Goal: Participate in discussion

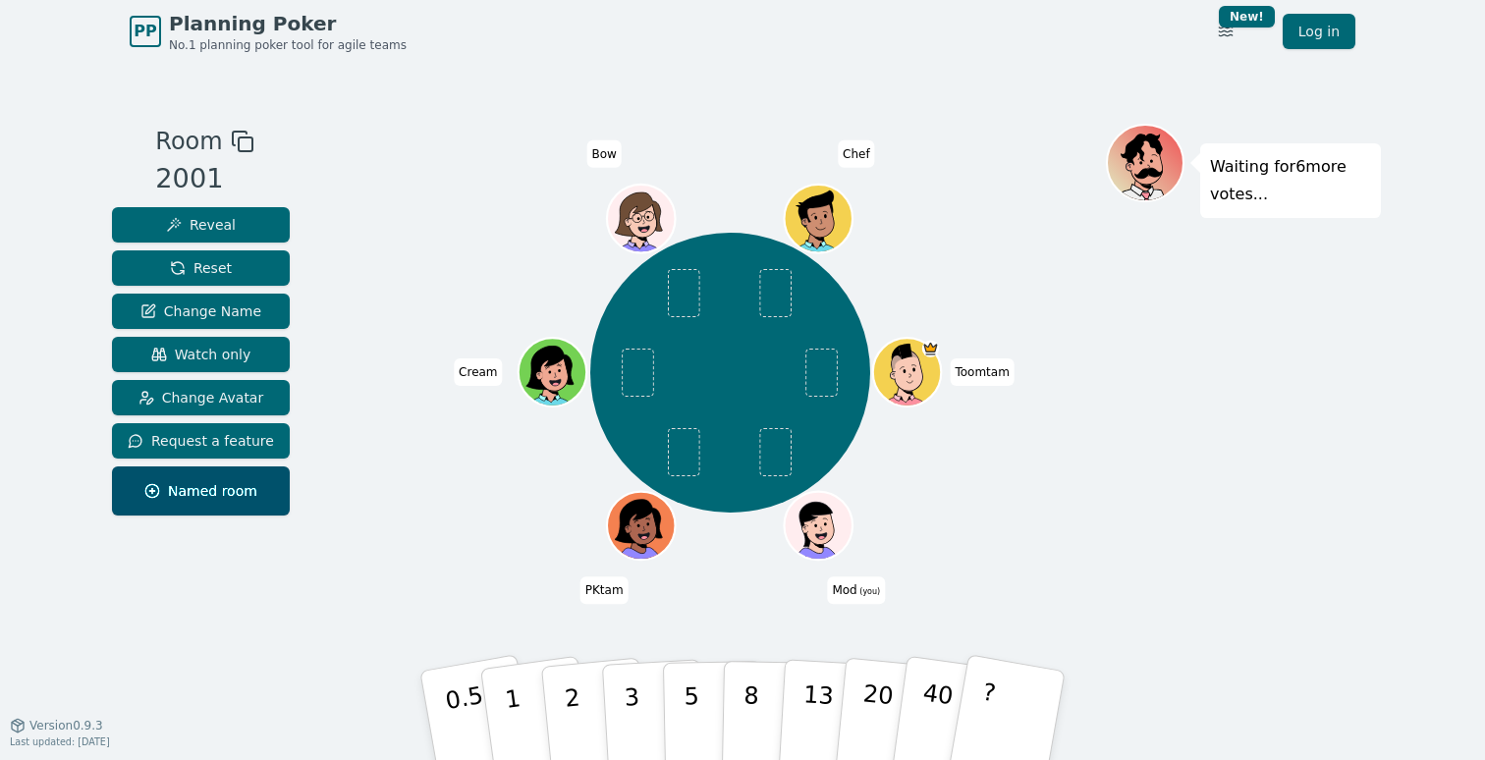
click at [358, 188] on div "Toomtam Mod (you) PKtam Cream Bow Chef" at bounding box center [731, 372] width 752 height 427
click at [224, 267] on span "Reset" at bounding box center [201, 268] width 62 height 20
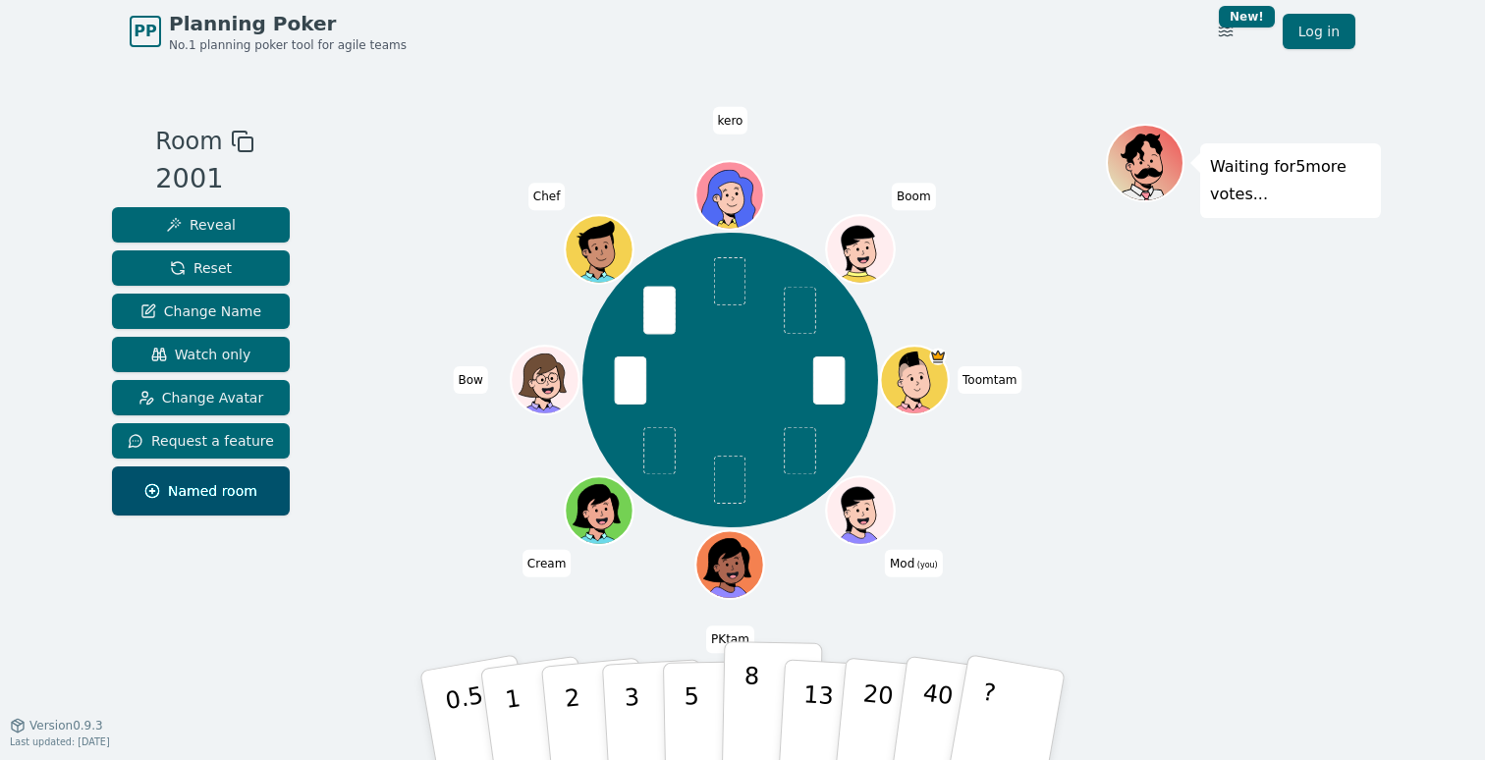
click at [750, 687] on p "8" at bounding box center [751, 715] width 17 height 106
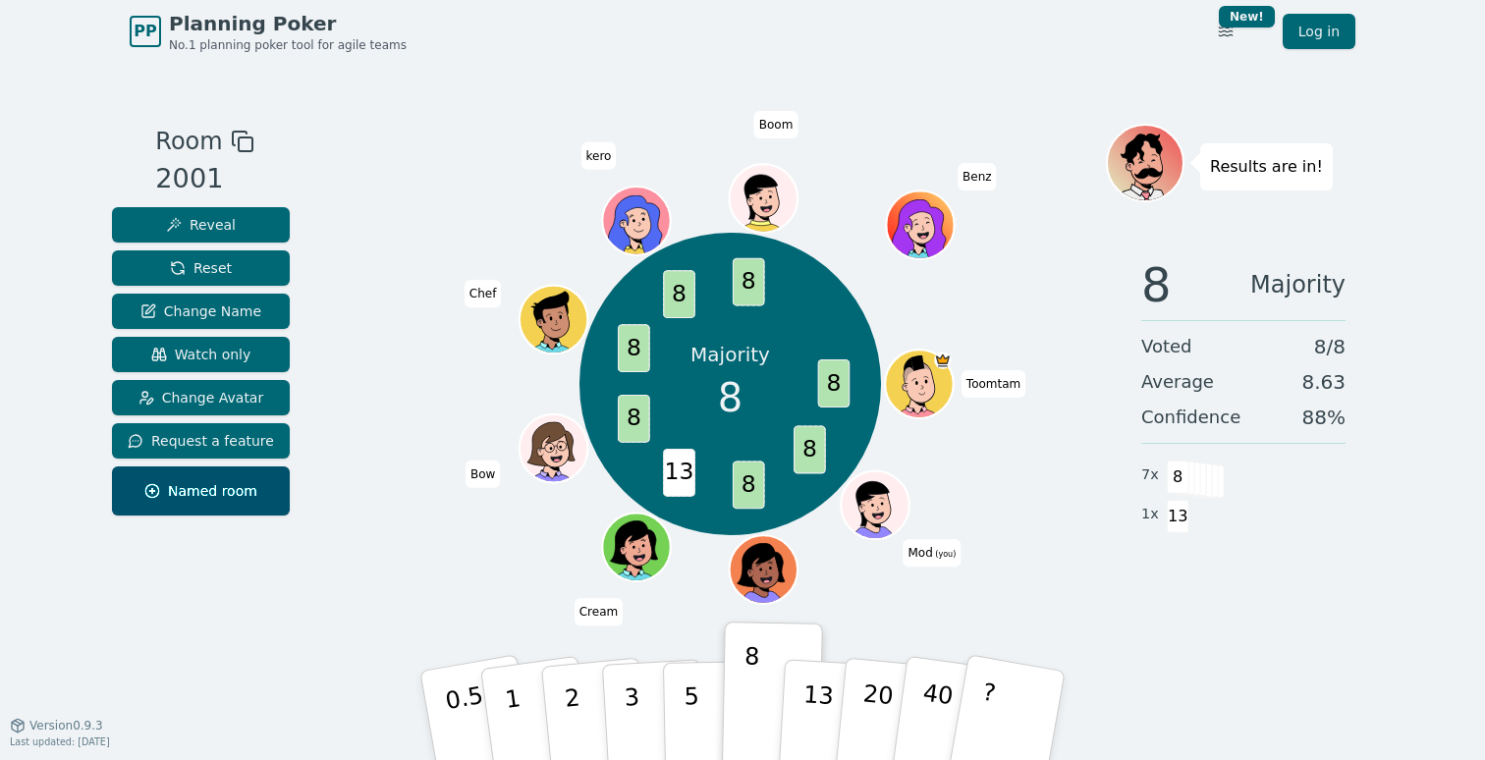
click at [1119, 525] on div "8 Majority Voted 8 / 8 Average 8.63 Confidence 88 % 7 x 8 1 x 13" at bounding box center [1243, 438] width 275 height 393
click at [209, 265] on span "Reset" at bounding box center [201, 268] width 62 height 20
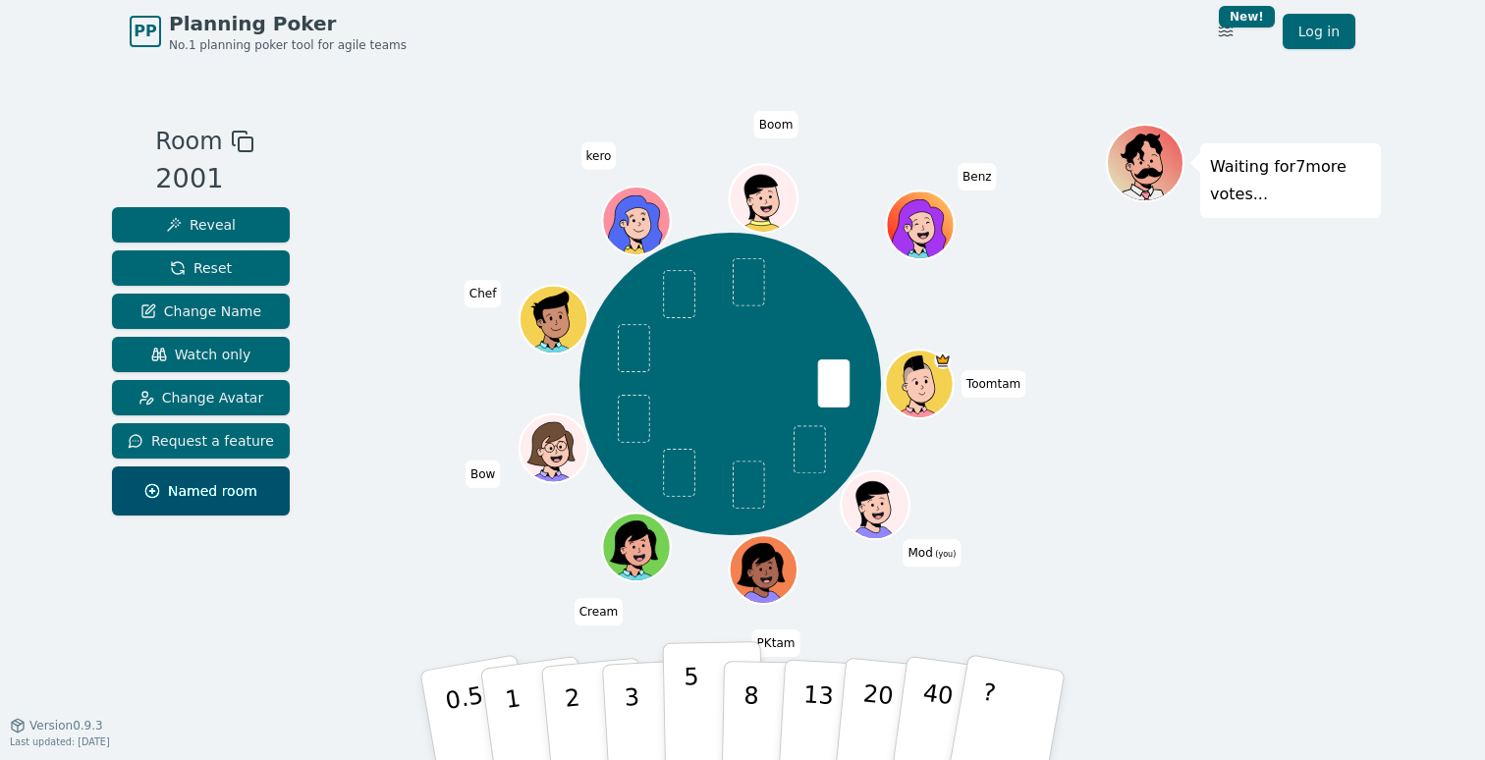
click at [694, 702] on p "5" at bounding box center [692, 716] width 17 height 106
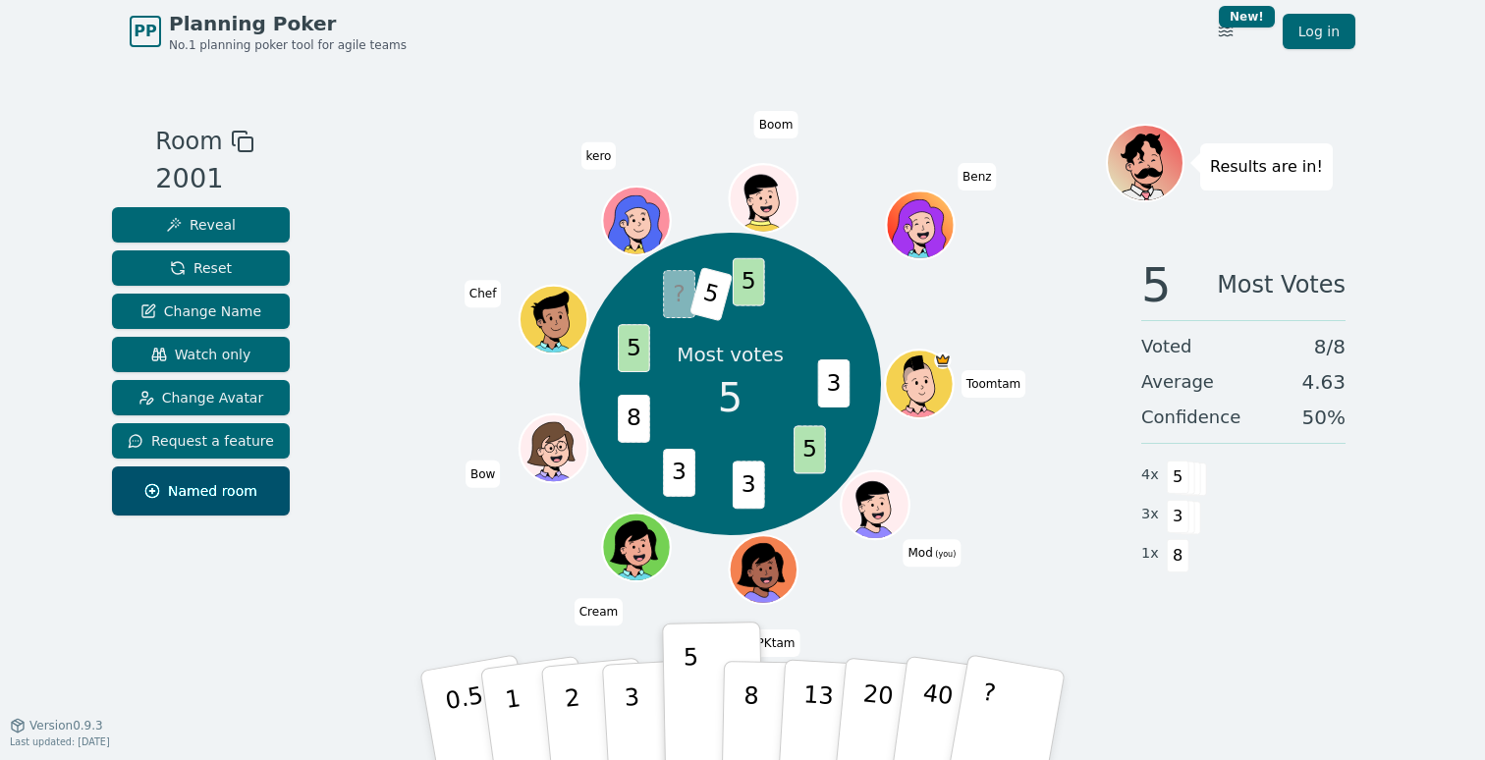
drag, startPoint x: 624, startPoint y: 309, endPoint x: 865, endPoint y: 298, distance: 241.0
click at [864, 298] on div "Most votes 5 3 5 3 3 8 5 ? 5 5 Toomtam Mod (you) PKtam Cream Bow Chef kero Boom…" at bounding box center [731, 384] width 303 height 303
click at [865, 298] on div "Most votes 5 3 5 3 3 8 5 ? 5 5 Toomtam Mod (you) PKtam Cream Bow Chef kero Boom…" at bounding box center [731, 384] width 303 height 303
click at [929, 559] on span "Mod (you)" at bounding box center [932, 553] width 58 height 28
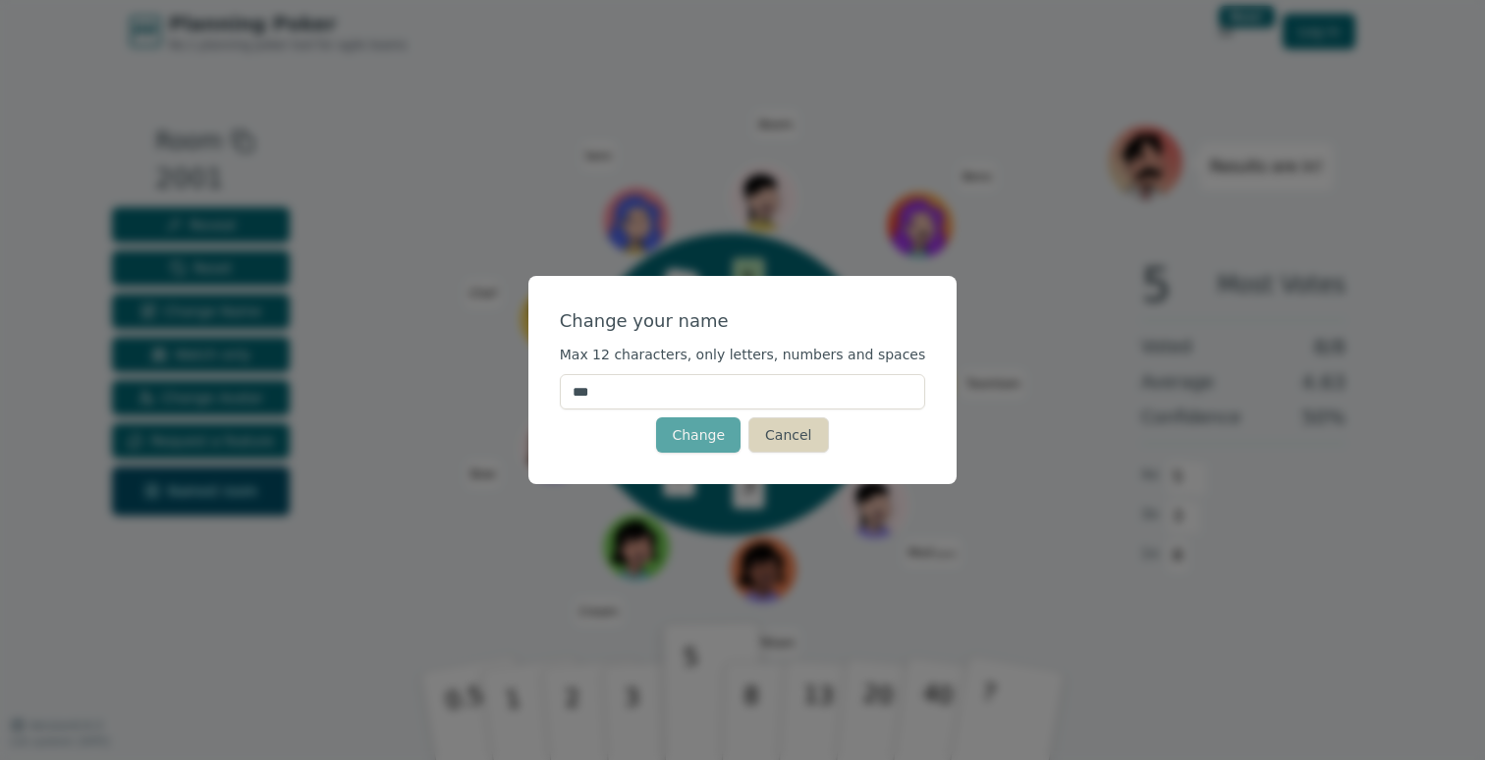
click at [811, 451] on button "Cancel" at bounding box center [789, 435] width 80 height 35
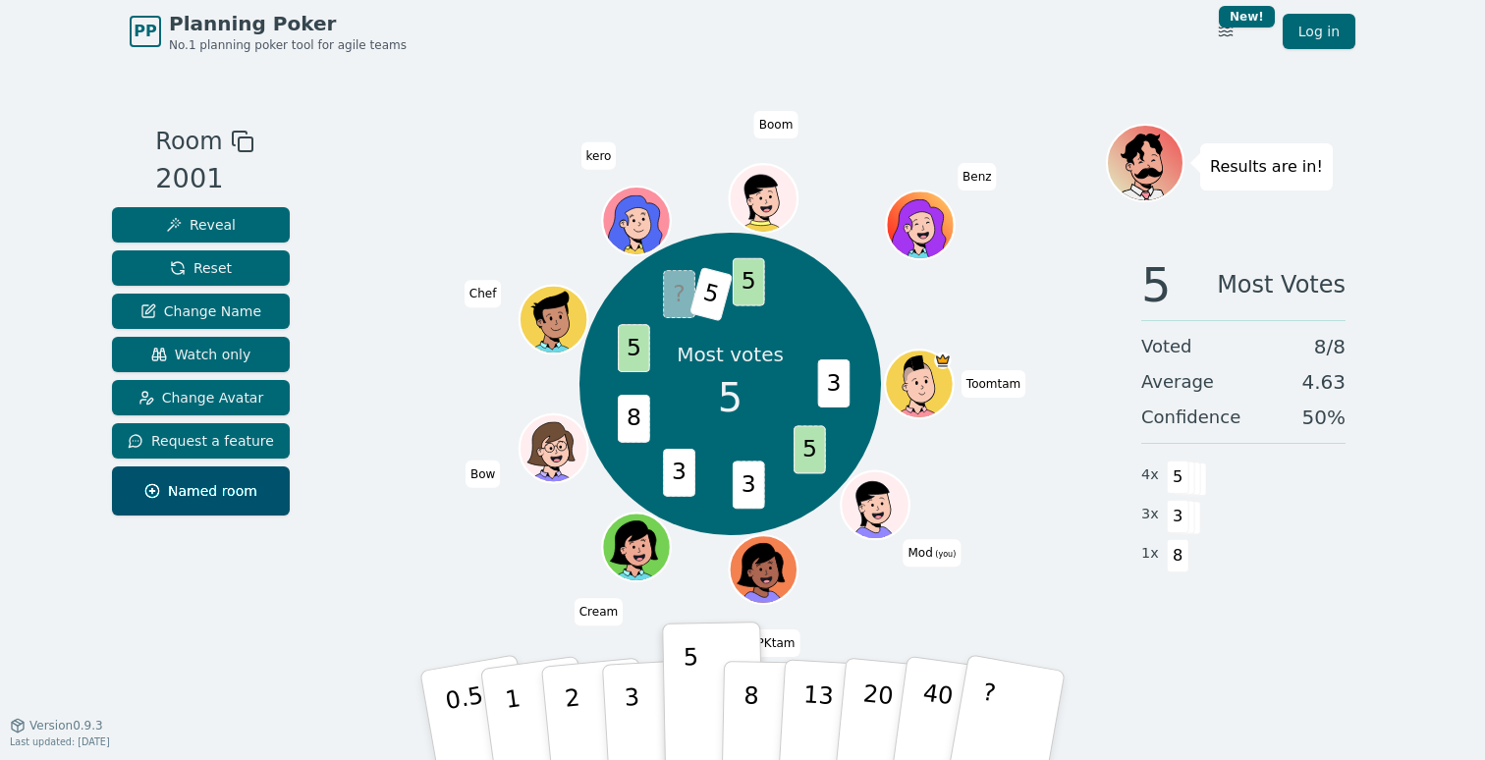
click at [955, 551] on span "(you)" at bounding box center [945, 554] width 24 height 9
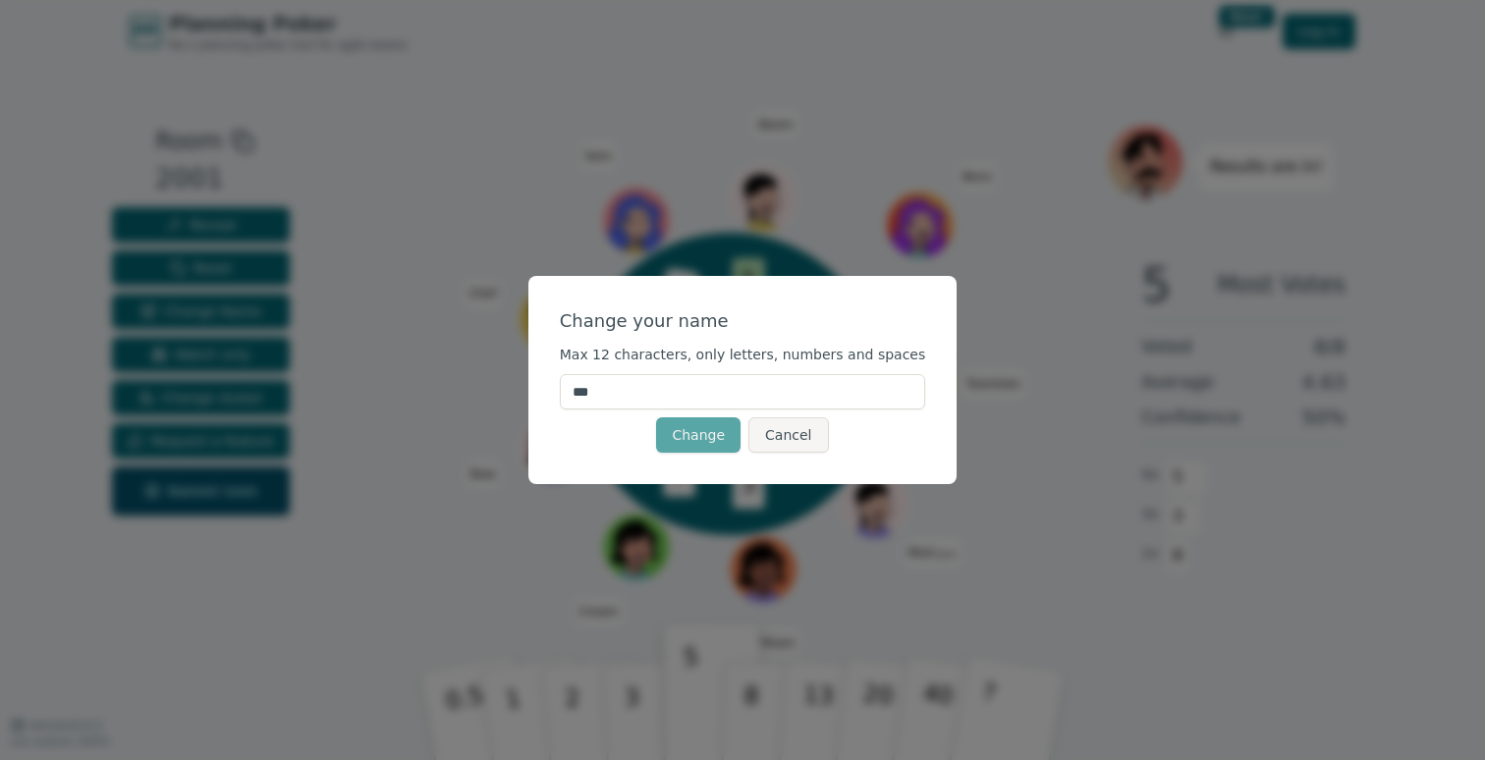
click at [843, 393] on input "***" at bounding box center [743, 391] width 366 height 35
click at [591, 393] on input "***" at bounding box center [743, 391] width 366 height 35
click at [737, 393] on input "***" at bounding box center [743, 391] width 366 height 35
type input "*******"
click at [719, 435] on button "Change" at bounding box center [698, 435] width 84 height 35
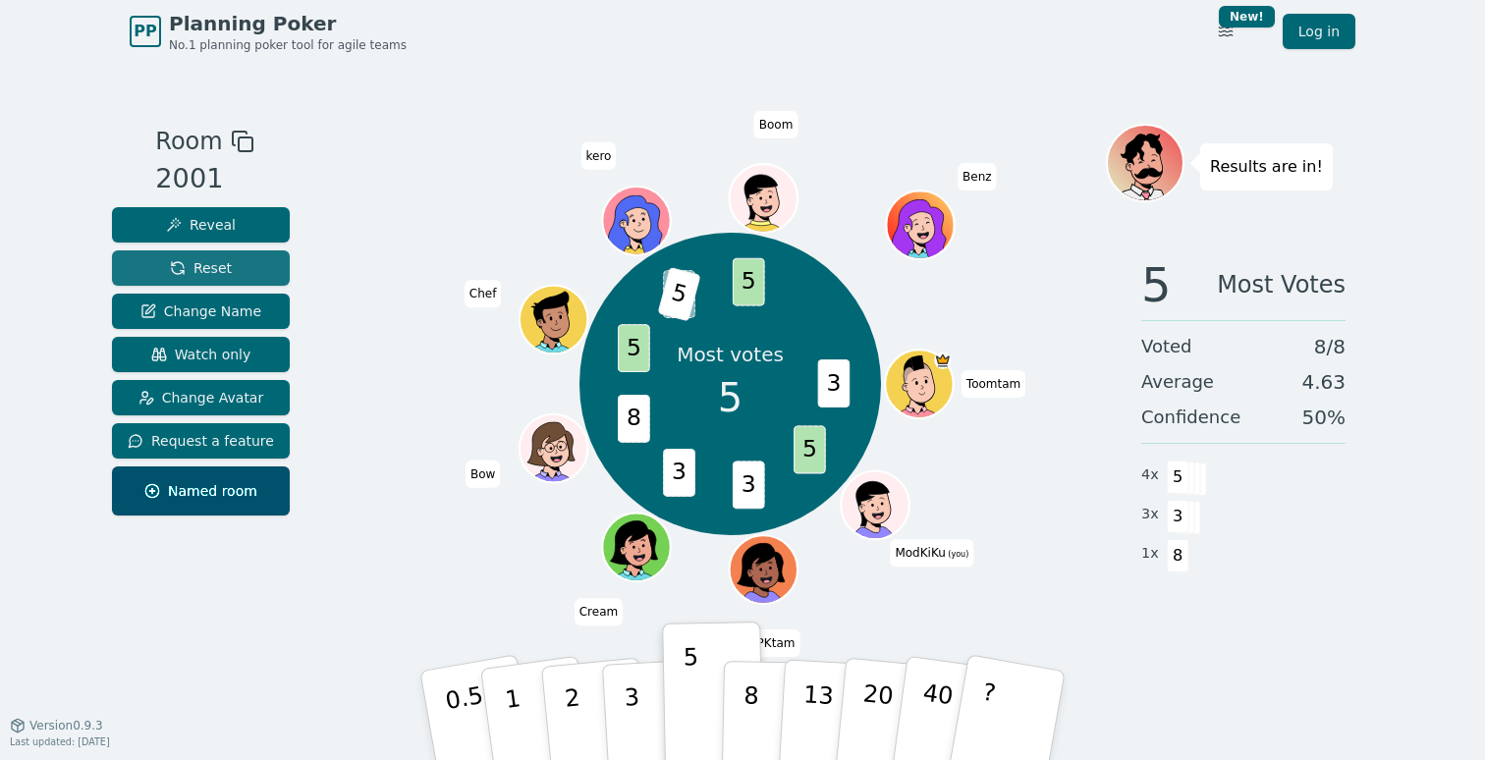
click at [212, 262] on span "Reset" at bounding box center [201, 268] width 62 height 20
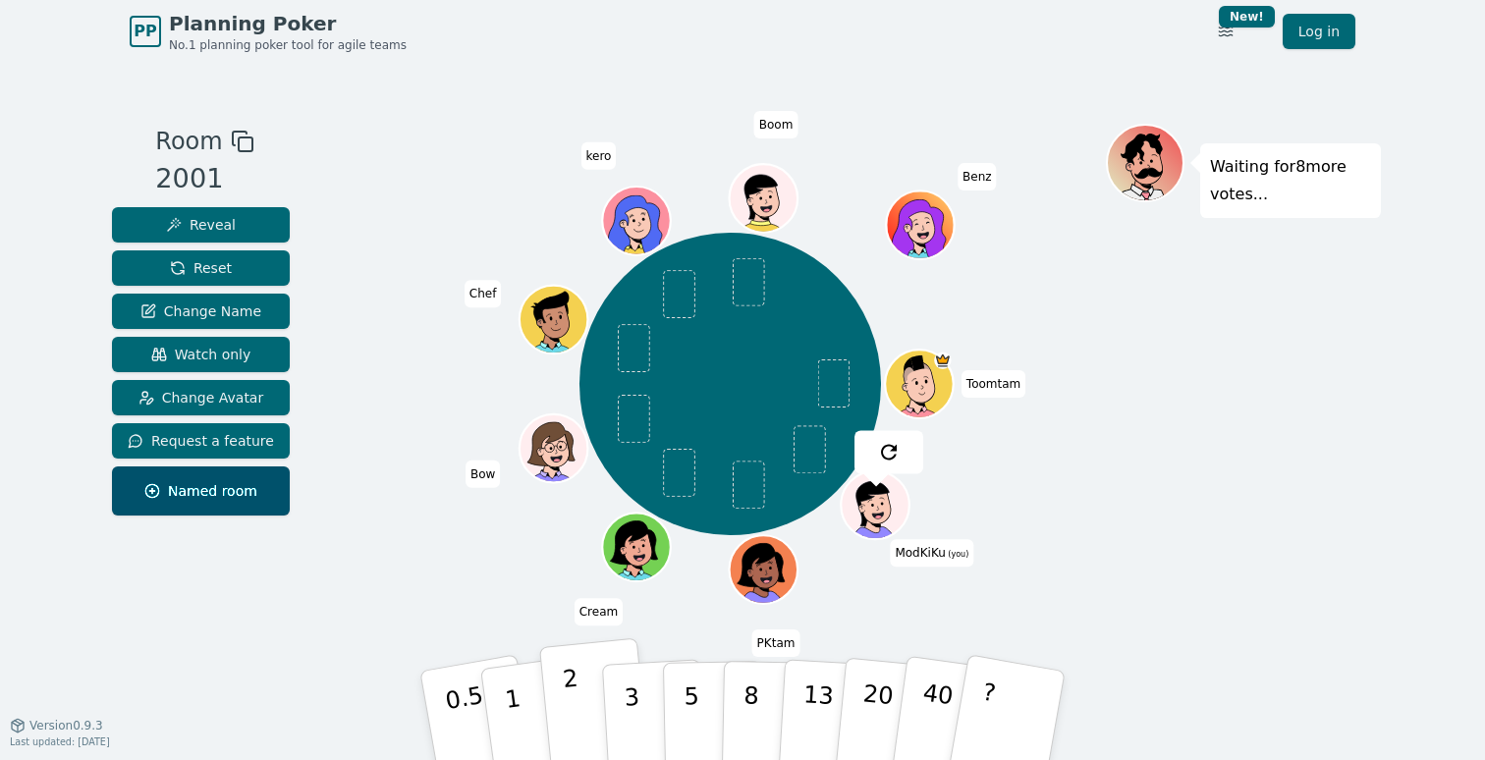
click at [581, 695] on button "2" at bounding box center [595, 717] width 112 height 156
click at [497, 697] on button "1" at bounding box center [535, 716] width 117 height 159
click at [565, 686] on p "2" at bounding box center [575, 718] width 26 height 107
click at [525, 679] on button "1" at bounding box center [535, 716] width 117 height 159
click at [577, 691] on p "2" at bounding box center [575, 718] width 26 height 107
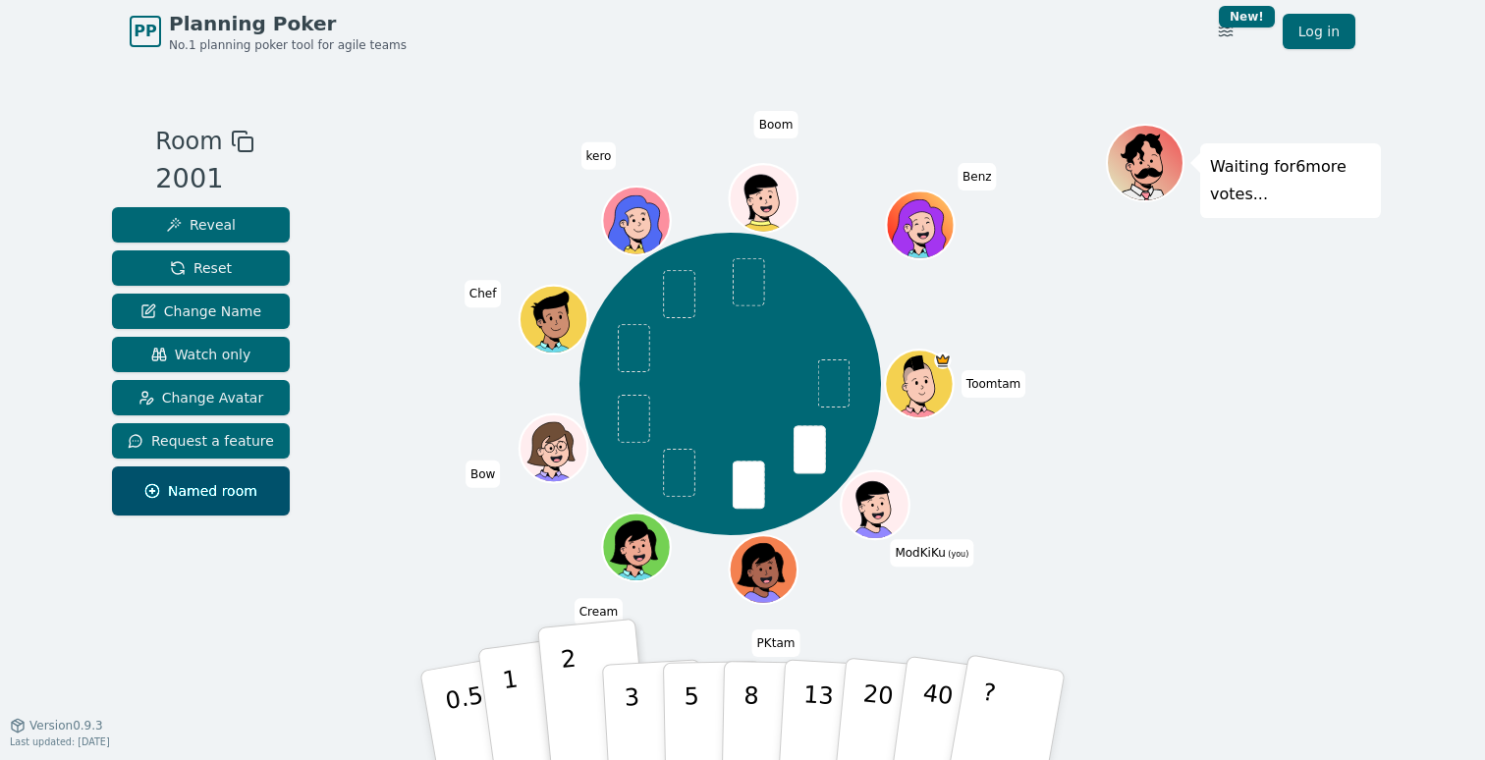
click at [530, 692] on button "1" at bounding box center [535, 716] width 117 height 159
click at [548, 683] on button "2" at bounding box center [595, 717] width 112 height 156
click at [521, 691] on button "1" at bounding box center [535, 716] width 117 height 159
click at [535, 629] on div "Room 2001 Reveal Reset Change Name Watch only Change Avatar Request a feature N…" at bounding box center [742, 394] width 1277 height 540
click at [553, 684] on button "2" at bounding box center [595, 717] width 112 height 156
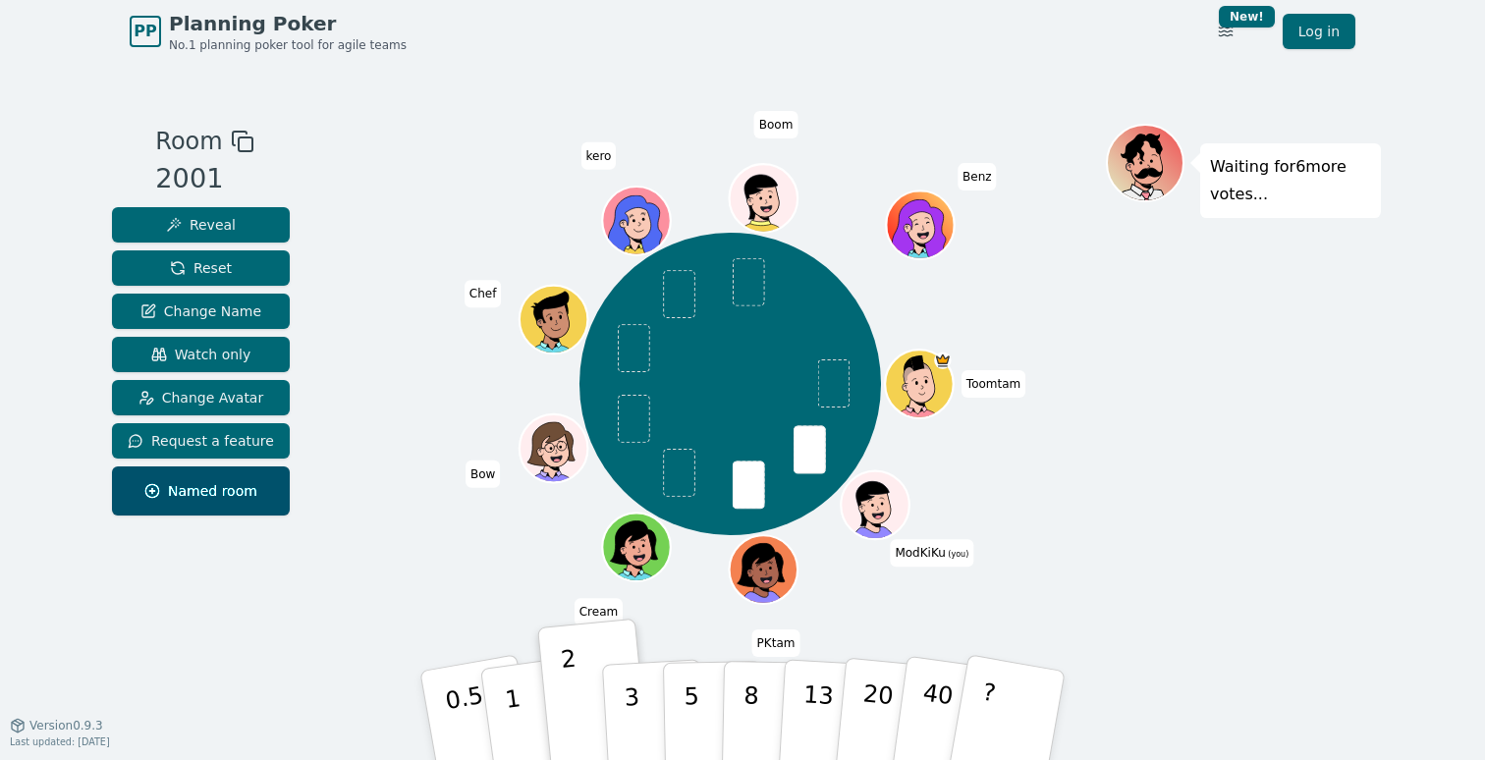
click at [441, 536] on div "Toomtam ModKiKu (you) PKtam Cream Bow Chef kero Boom Benz" at bounding box center [731, 384] width 752 height 450
click at [952, 272] on div "Toomtam ModKiKu (you) PKtam Cream Bow Chef kero Boom Benz" at bounding box center [731, 384] width 752 height 450
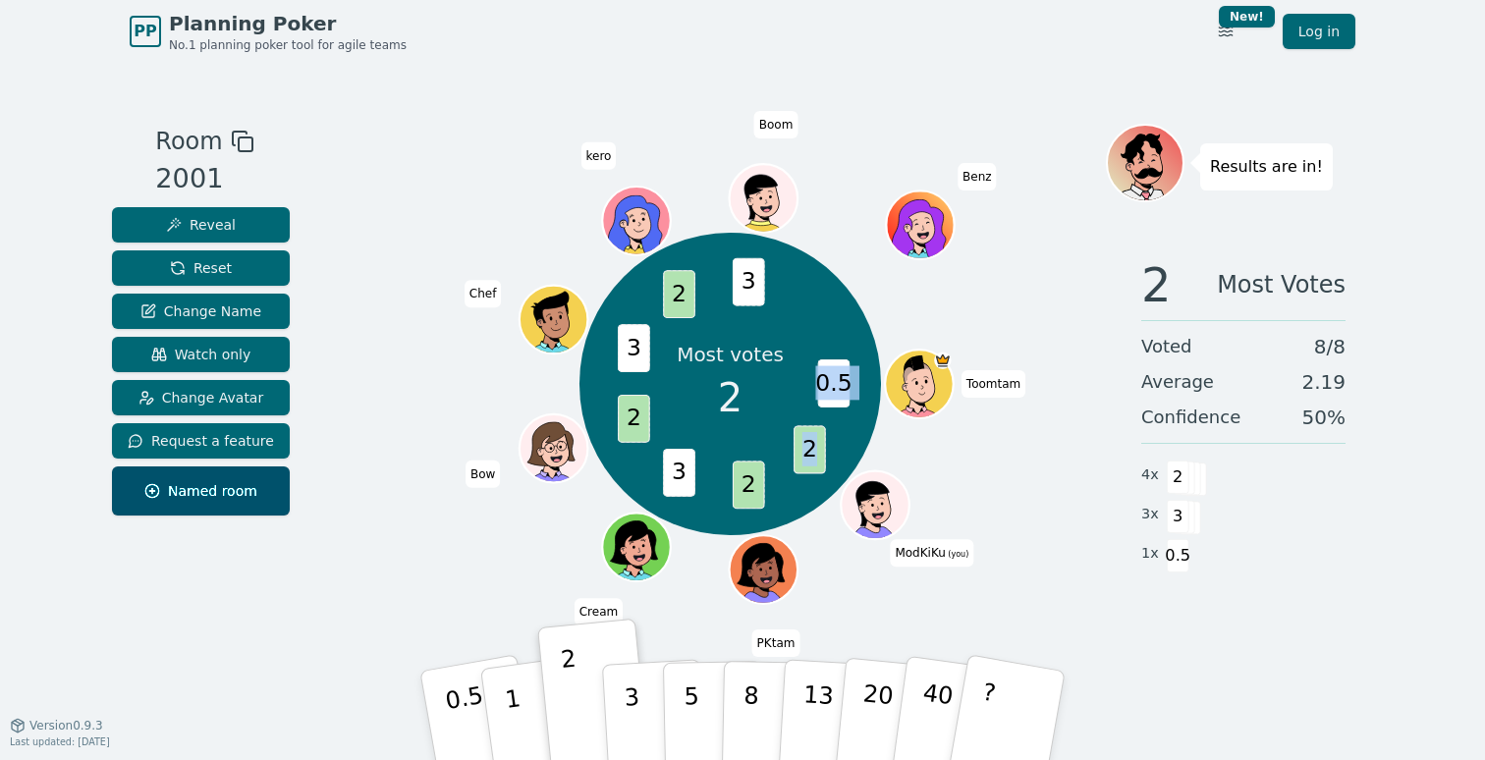
drag, startPoint x: 815, startPoint y: 455, endPoint x: 779, endPoint y: 447, distance: 37.2
click at [779, 447] on div "Most votes 2 0.5 2 2 3 2 3 2 3 Toomtam ModKiKu (you) PKtam Cream Bow Chef kero …" at bounding box center [731, 384] width 303 height 303
drag, startPoint x: 808, startPoint y: 448, endPoint x: 831, endPoint y: 448, distance: 23.6
click at [831, 448] on div "Most votes 2 0.5 2 2 3 2 3 2 3 Toomtam ModKiKu (you) PKtam Cream Bow Chef kero …" at bounding box center [731, 384] width 303 height 303
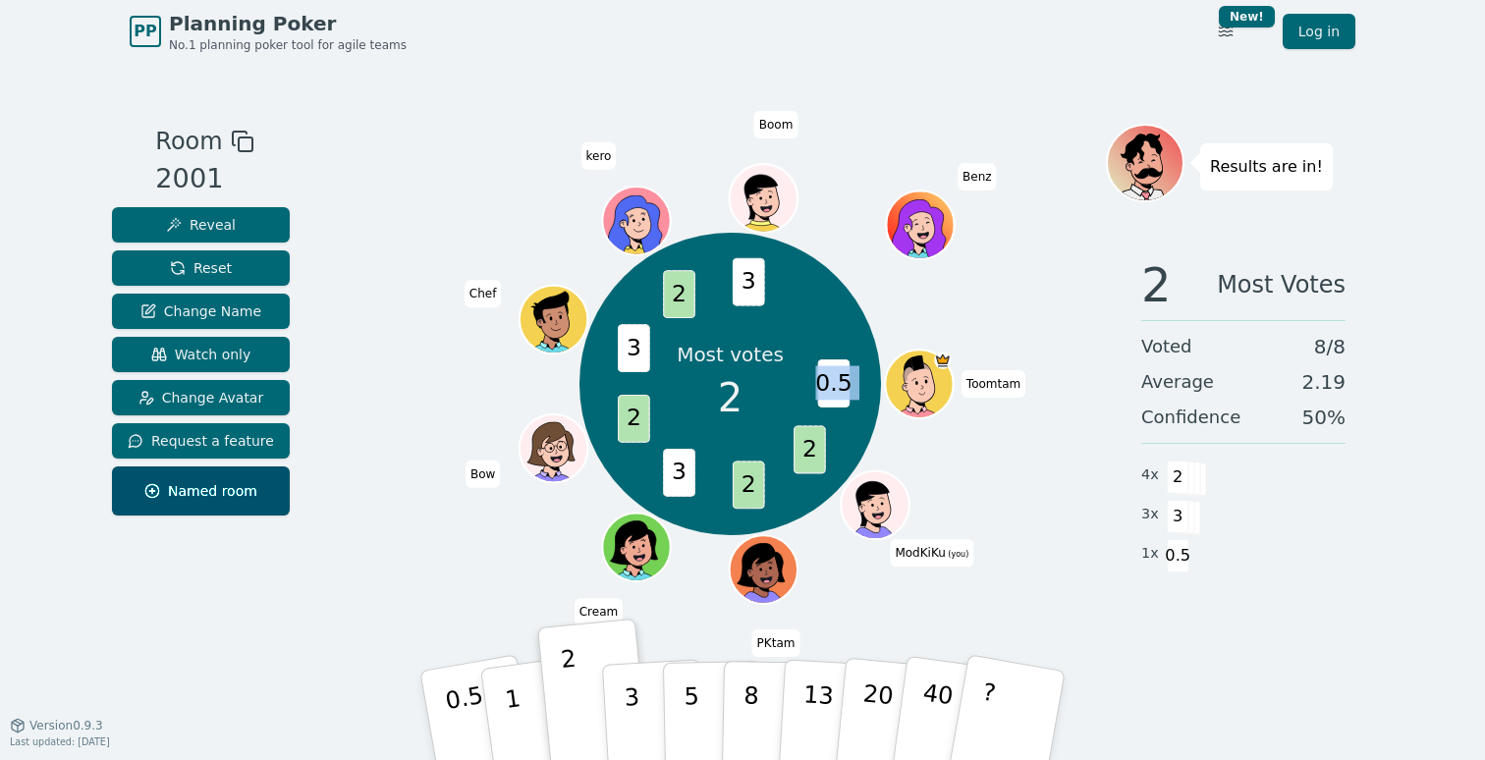
click at [831, 448] on div "Most votes 2 0.5 2 2 3 2 3 2 3 Toomtam ModKiKu (you) PKtam Cream Bow Chef kero …" at bounding box center [731, 384] width 303 height 303
click at [889, 502] on icon at bounding box center [877, 504] width 66 height 7
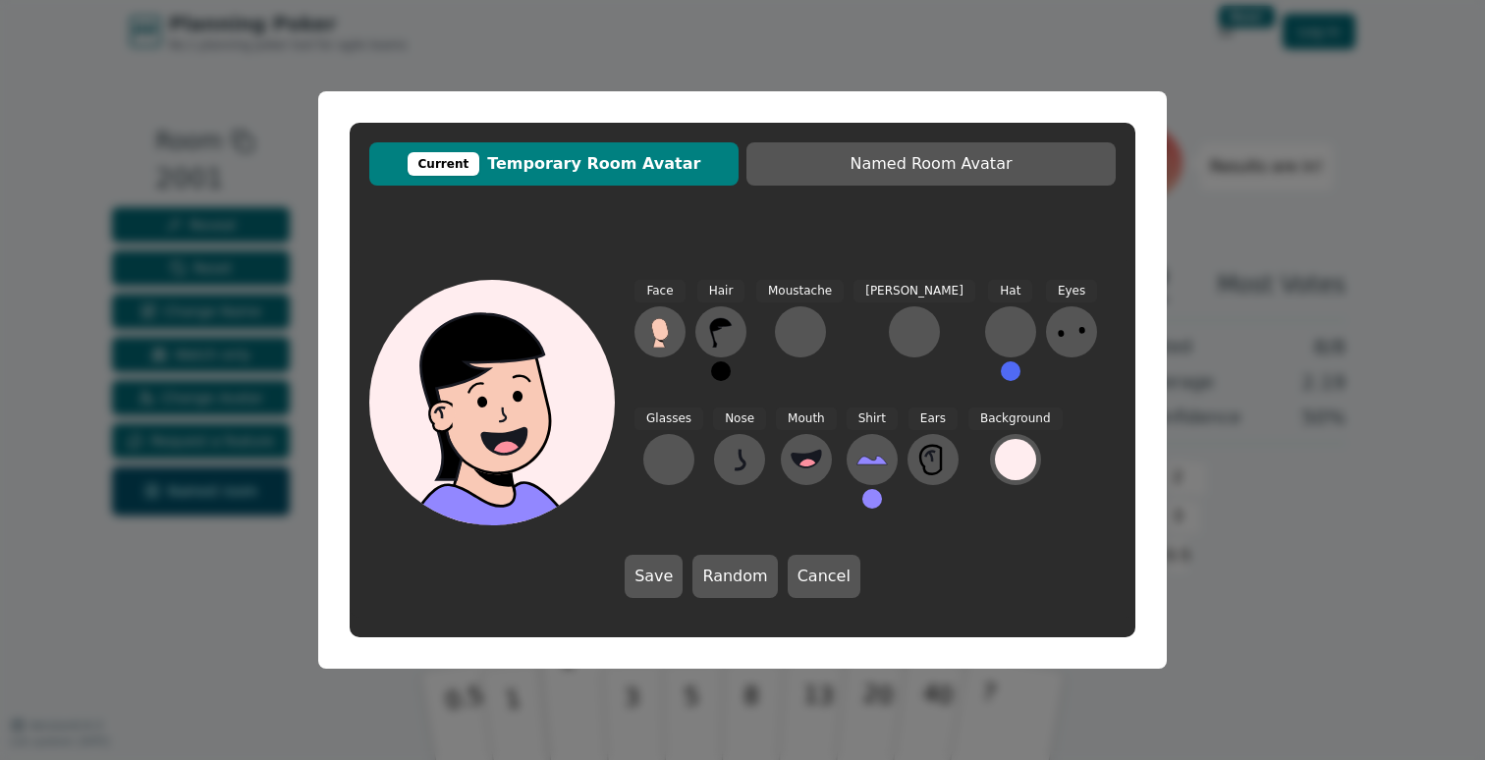
click at [1195, 364] on div "Current Temporary Room Avatar Named Room Avatar Face Hair Moustache [PERSON_NAM…" at bounding box center [742, 380] width 1485 height 760
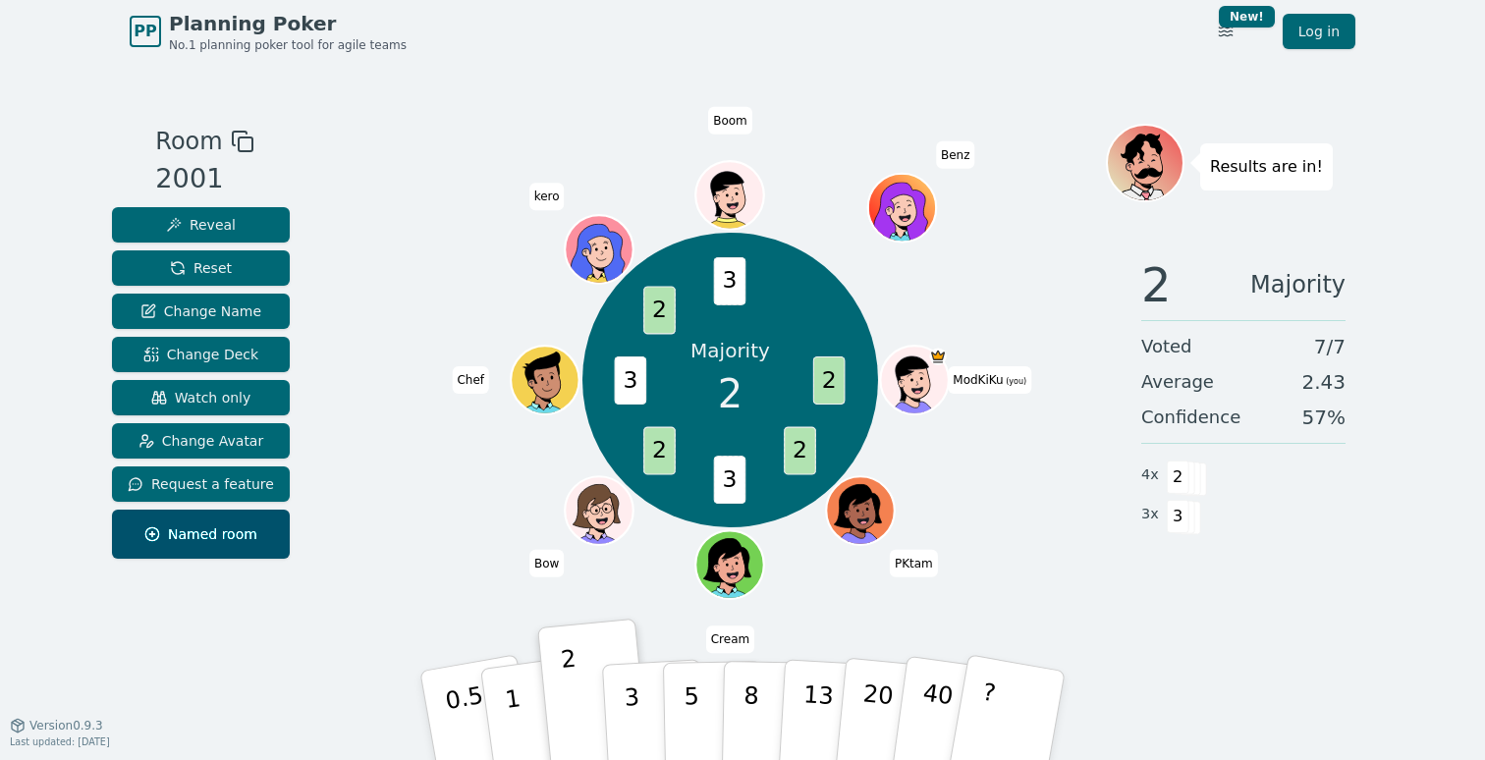
click at [398, 161] on div "Majority 2 2 2 3 2 3 2 3 ModKiKu (you) PKtam Cream Bow Chef kero Boom Benz" at bounding box center [731, 380] width 752 height 442
